Goal: Find specific page/section: Find specific page/section

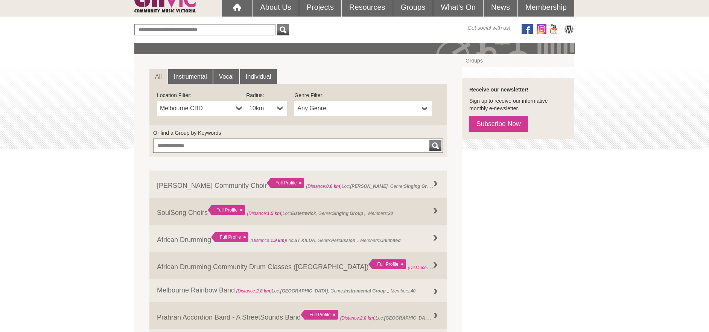
scroll to position [74, 0]
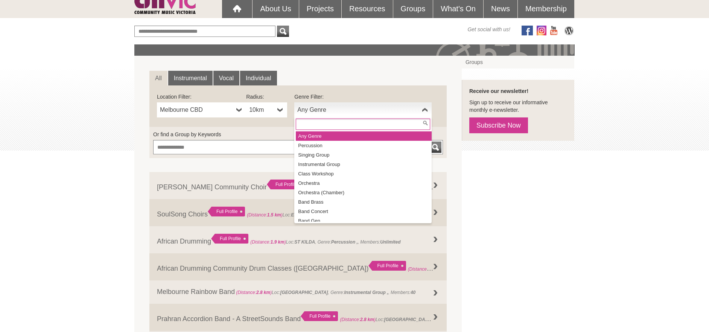
click at [316, 114] on link "Any Genre" at bounding box center [362, 109] width 137 height 15
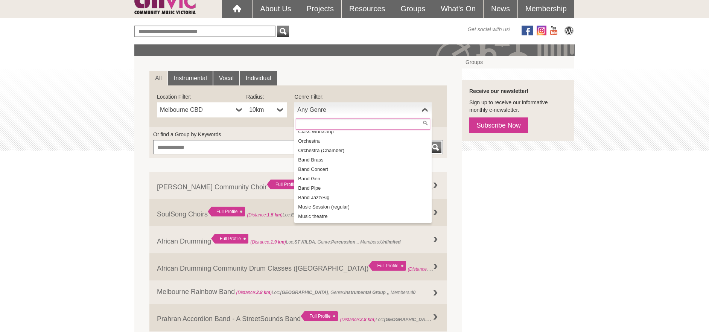
scroll to position [44, 0]
click at [320, 142] on li "Orchestra" at bounding box center [364, 138] width 136 height 9
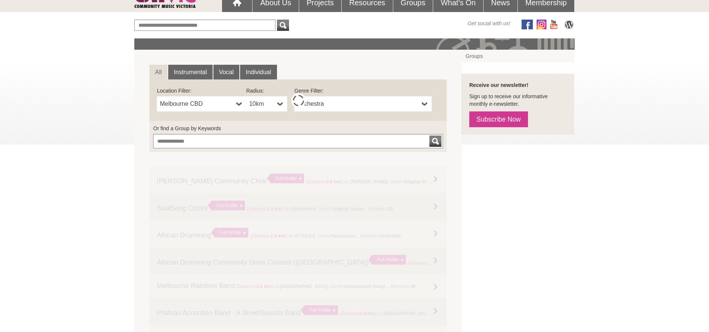
scroll to position [80, 0]
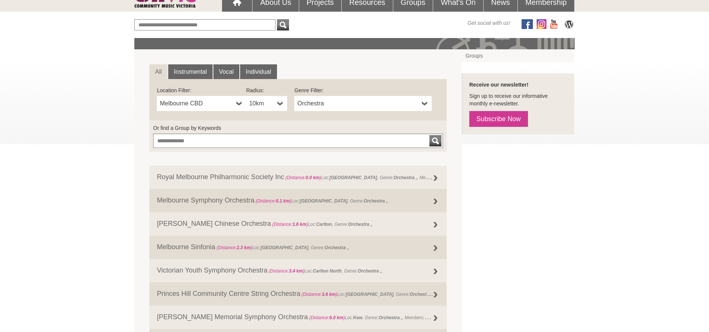
click at [281, 105] on b at bounding box center [280, 103] width 6 height 15
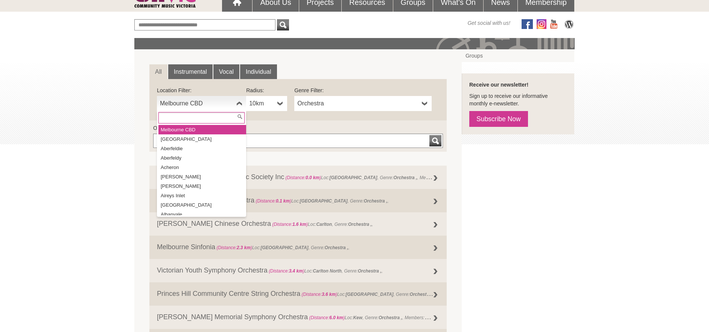
click at [211, 104] on span "Melbourne CBD" at bounding box center [196, 103] width 73 height 9
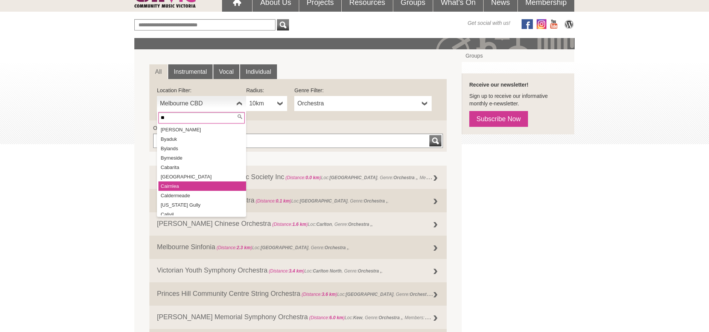
scroll to position [0, 0]
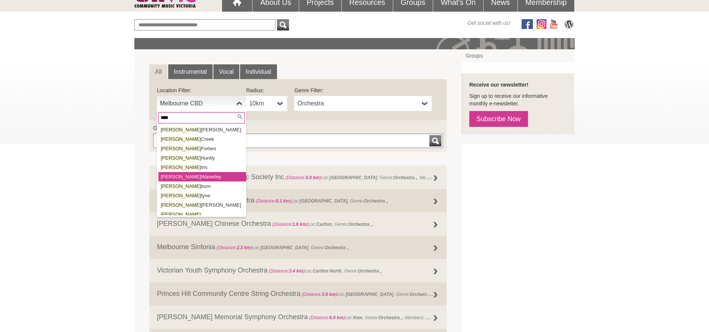
type input "****"
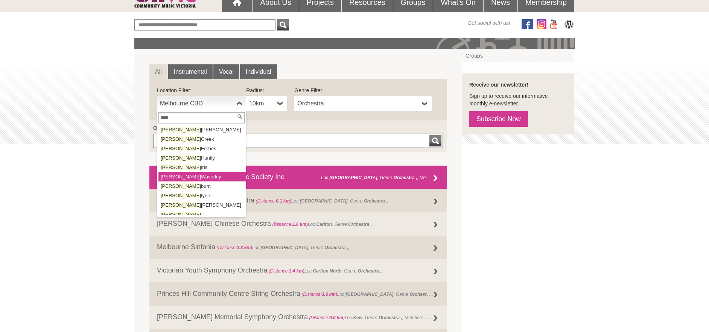
click at [198, 175] on li "[PERSON_NAME] Waverley" at bounding box center [202, 176] width 88 height 9
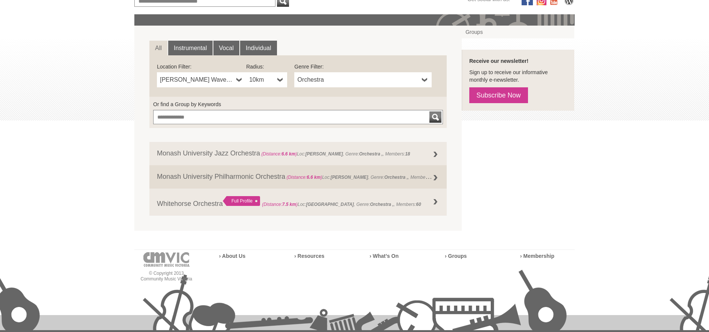
scroll to position [108, 0]
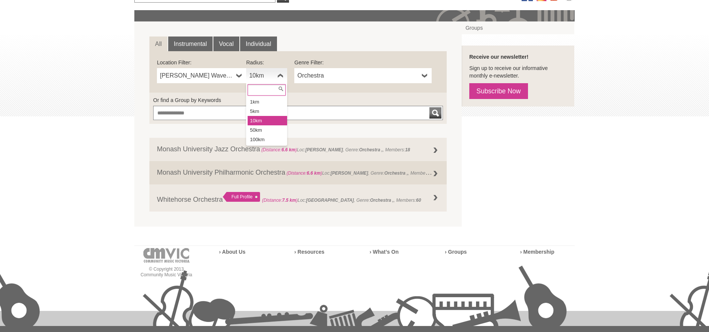
click at [276, 77] on link "10km" at bounding box center [266, 75] width 41 height 15
click at [266, 131] on li "50km" at bounding box center [268, 129] width 40 height 9
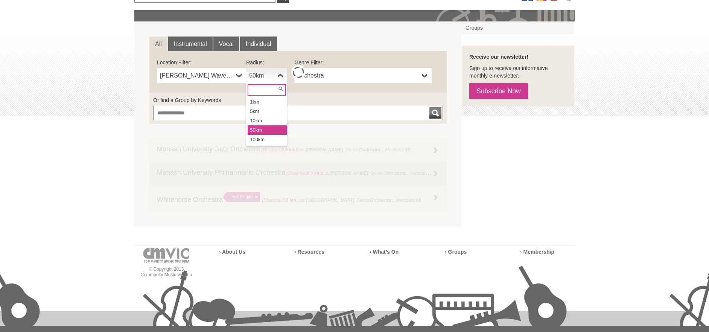
click at [275, 77] on link "50km" at bounding box center [266, 75] width 41 height 15
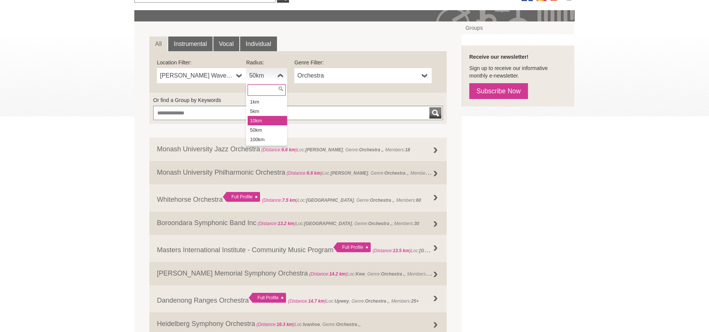
click at [265, 124] on li "10km" at bounding box center [268, 120] width 40 height 9
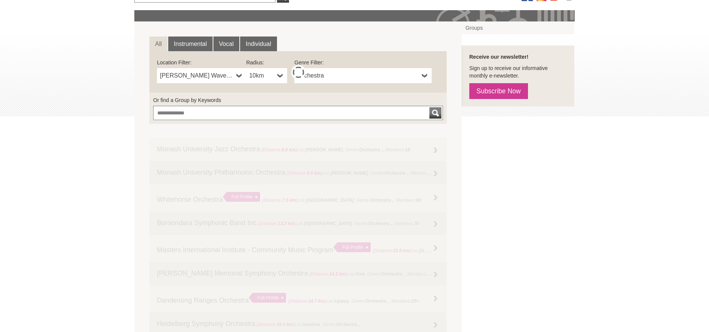
click at [271, 78] on span "10km" at bounding box center [261, 75] width 25 height 9
click at [267, 86] on input "text" at bounding box center [267, 89] width 38 height 11
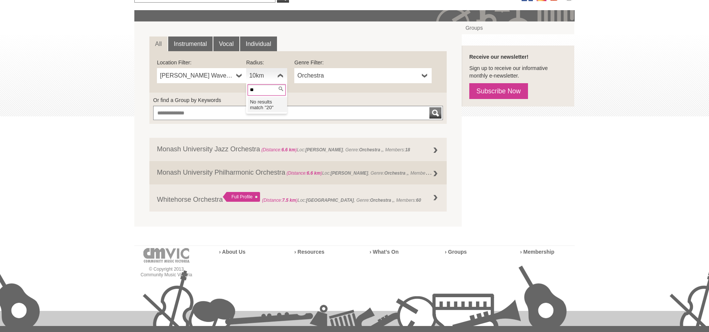
click at [268, 88] on input "**" at bounding box center [267, 89] width 38 height 11
type input "**"
click at [300, 92] on div "**********" at bounding box center [297, 71] width 297 height 41
click at [189, 43] on link "Instrumental" at bounding box center [190, 43] width 44 height 15
